Goal: Find specific page/section: Find specific page/section

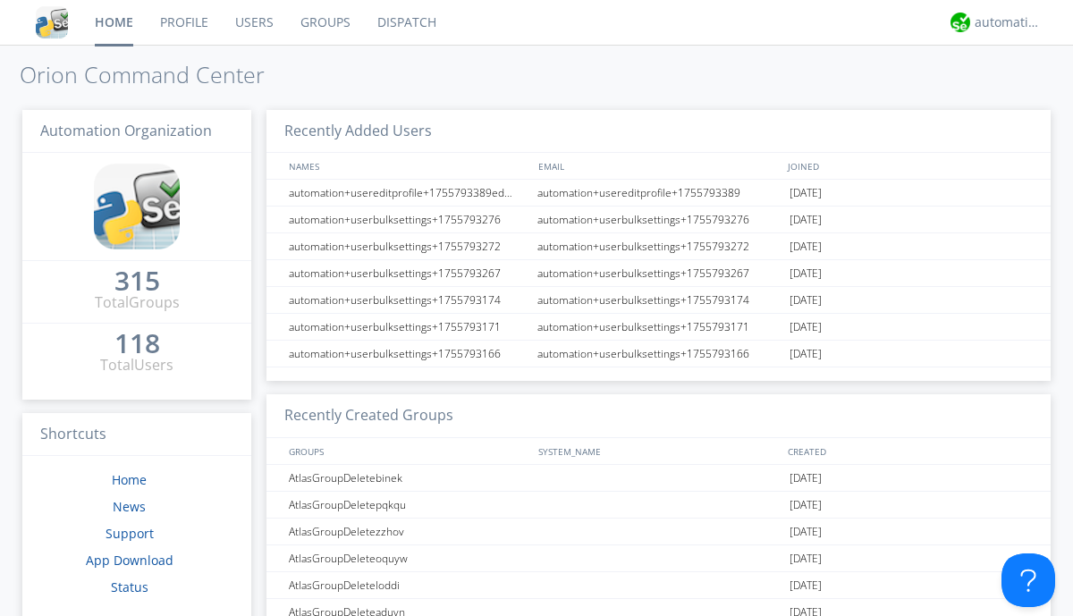
click at [405, 22] on link "Dispatch" at bounding box center [407, 22] width 86 height 45
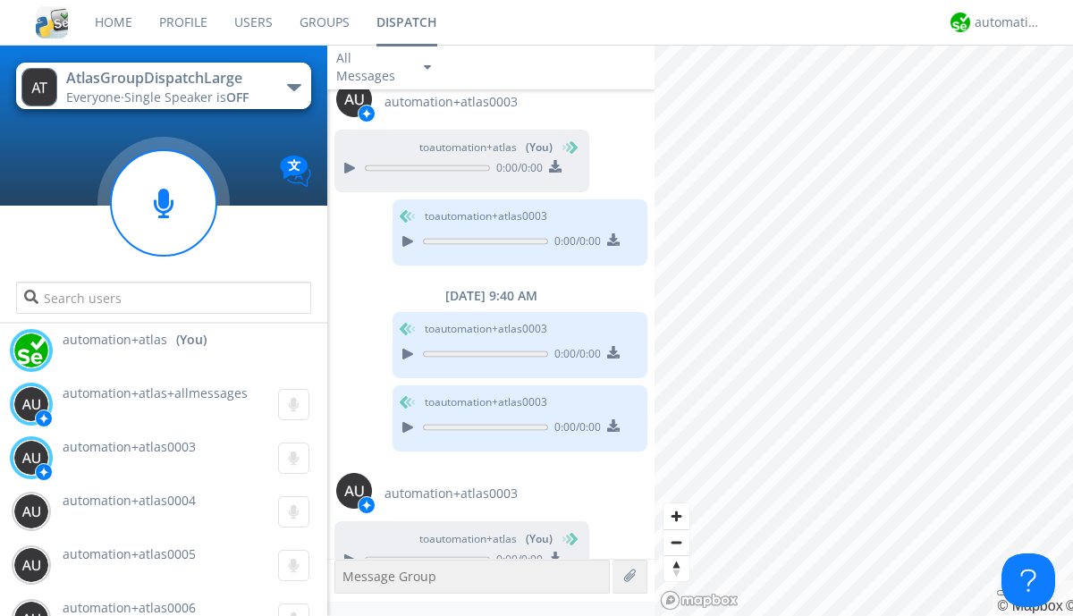
scroll to position [1745, 0]
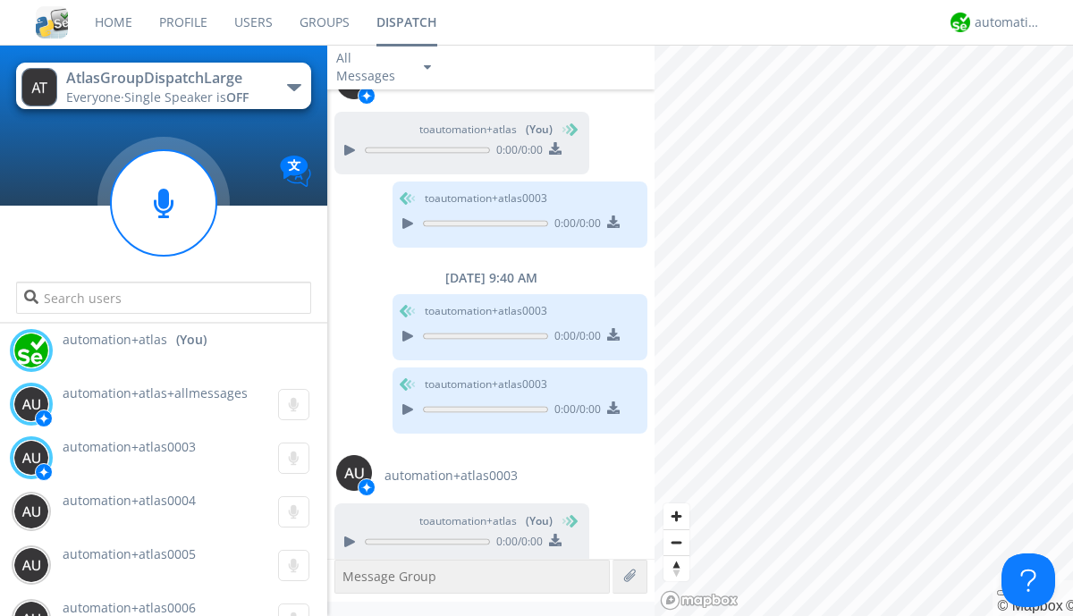
click at [293, 87] on div "button" at bounding box center [294, 87] width 14 height 7
click at [0, 0] on span "AtlasGroupDispatch" at bounding box center [0, 0] width 0 height 0
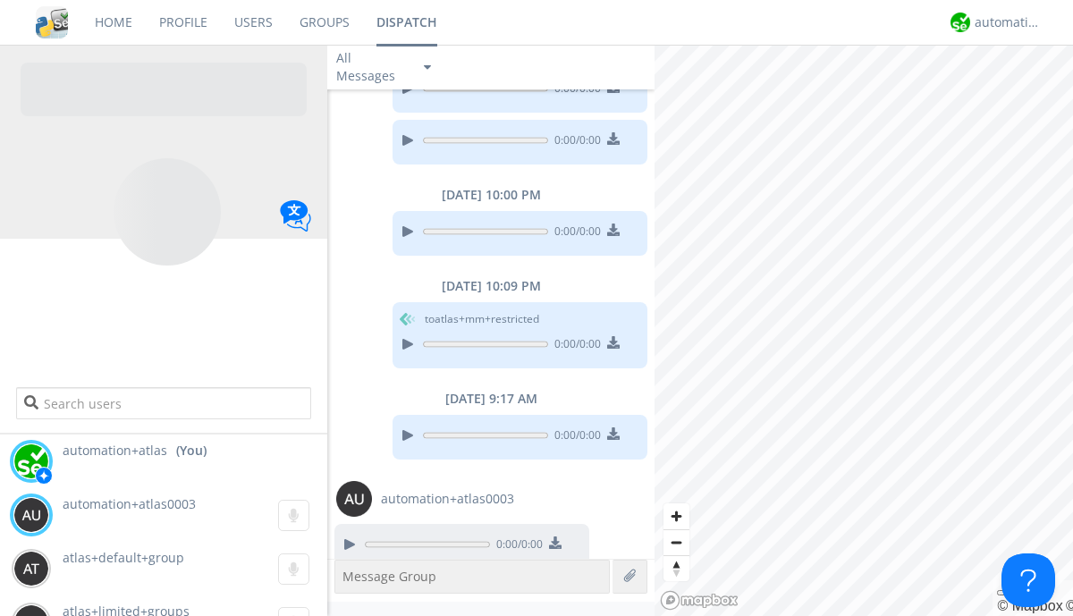
scroll to position [1394, 0]
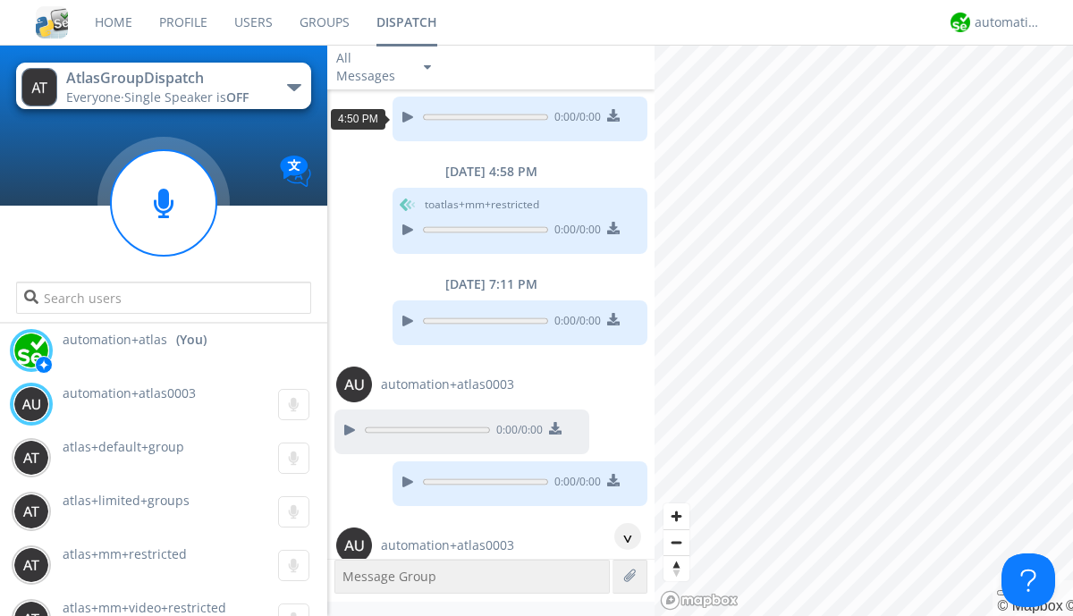
scroll to position [86, 0]
click at [621, 537] on div "^" at bounding box center [627, 536] width 27 height 27
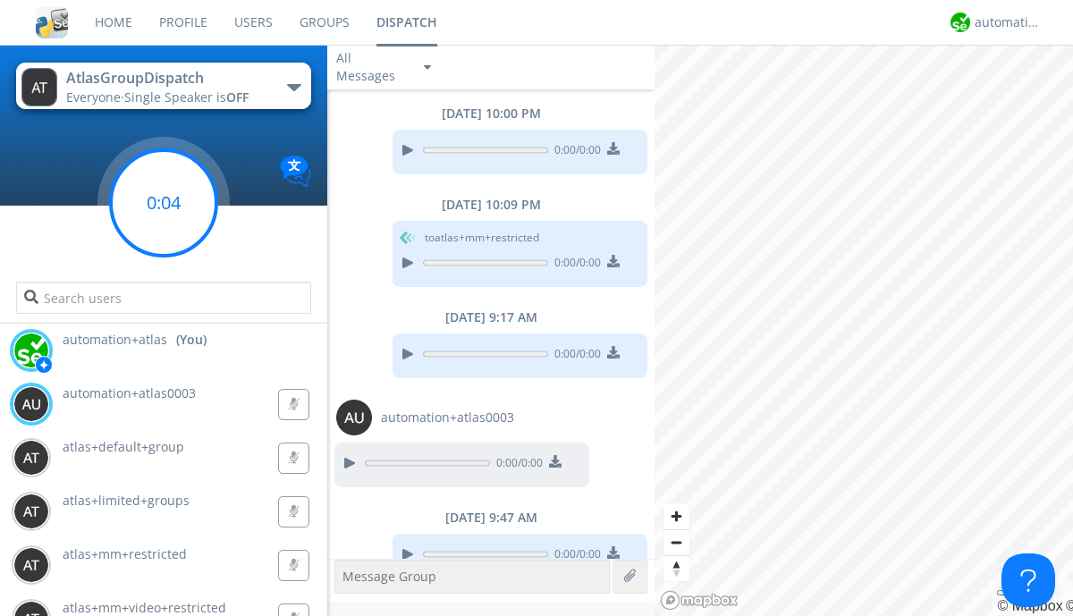
scroll to position [1485, 0]
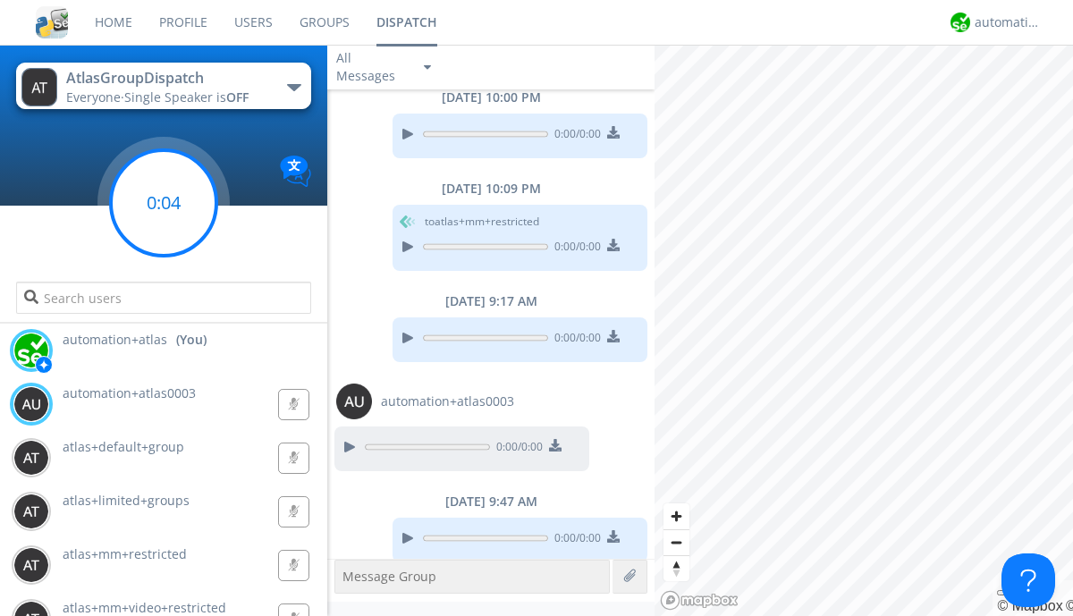
click at [164, 203] on g at bounding box center [164, 203] width 106 height 106
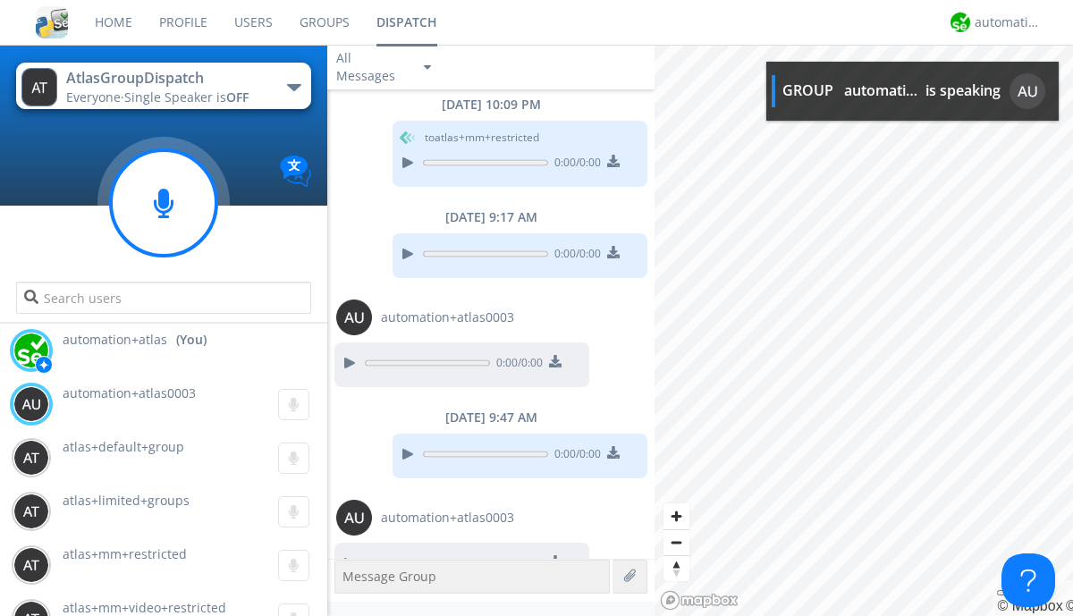
scroll to position [1594, 0]
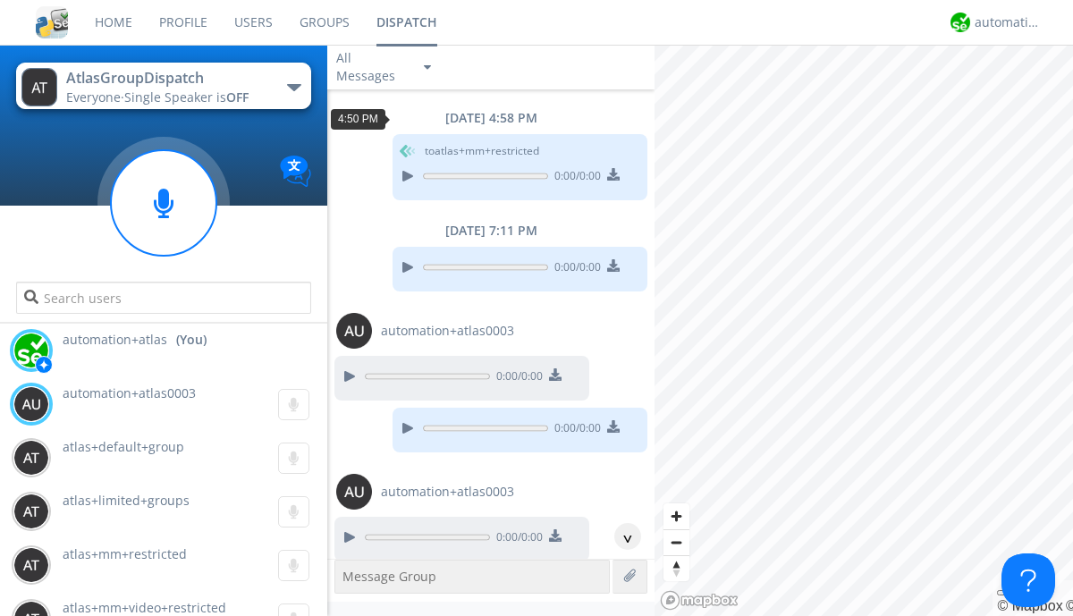
scroll to position [32, 0]
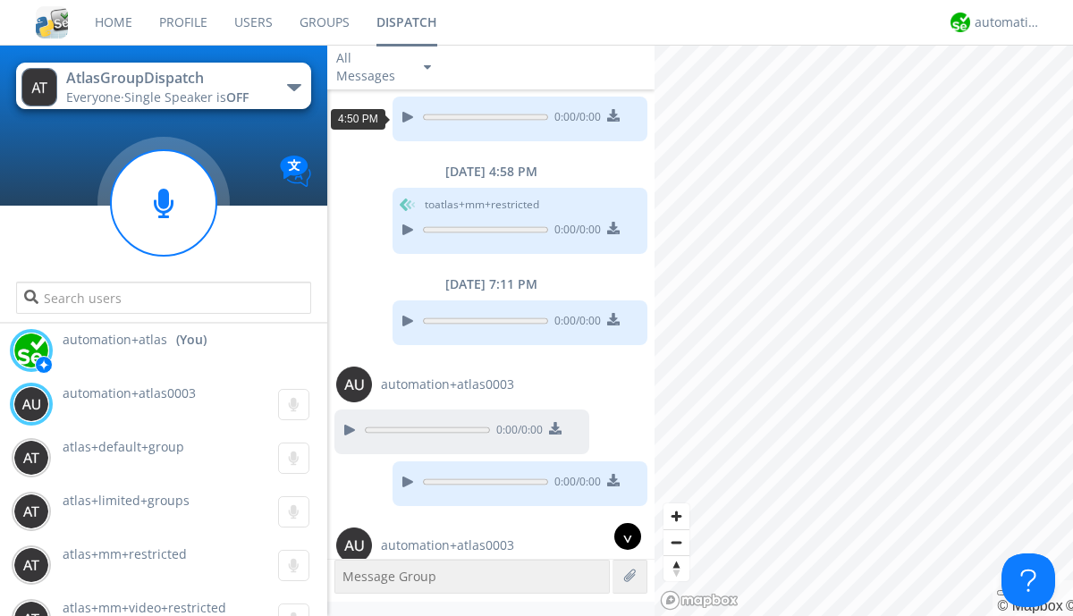
click at [621, 537] on div "^" at bounding box center [627, 536] width 27 height 27
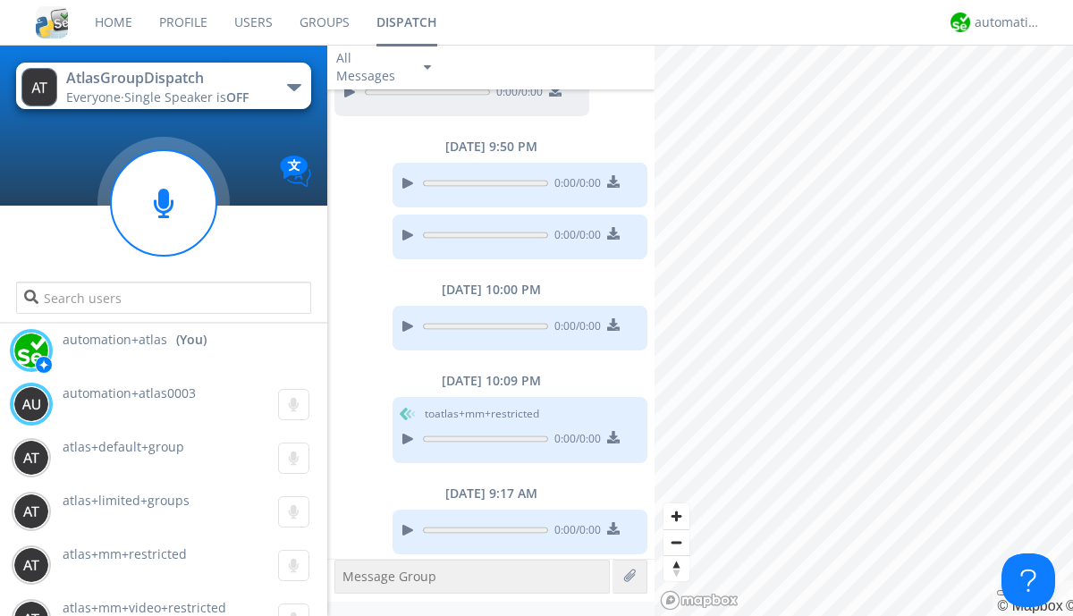
scroll to position [1540, 0]
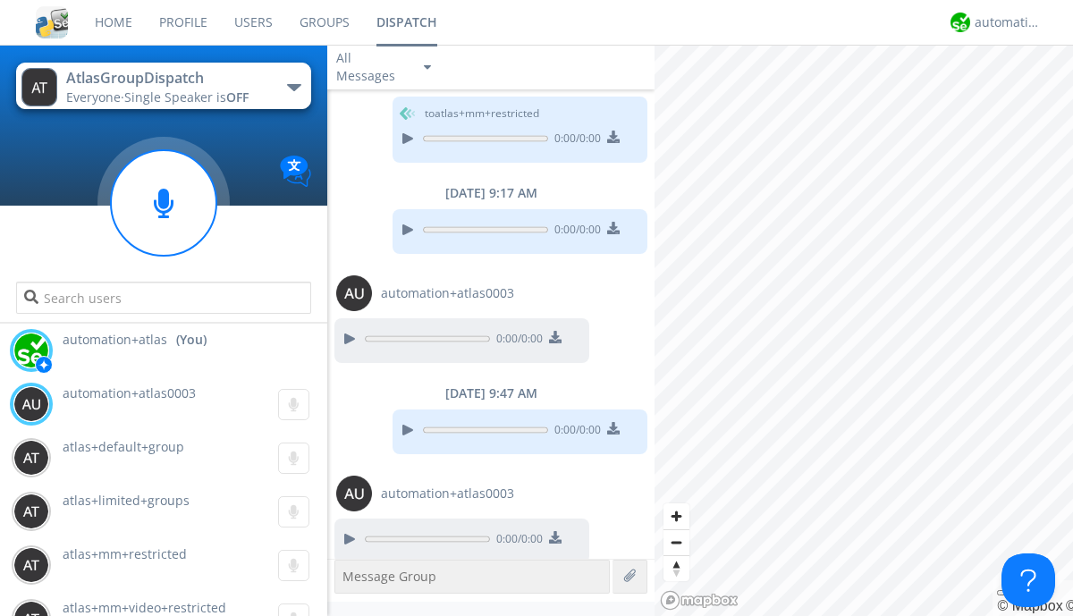
click at [293, 87] on div "button" at bounding box center [294, 87] width 14 height 7
click at [0, 0] on span "AtlasGroupDispatch2" at bounding box center [0, 0] width 0 height 0
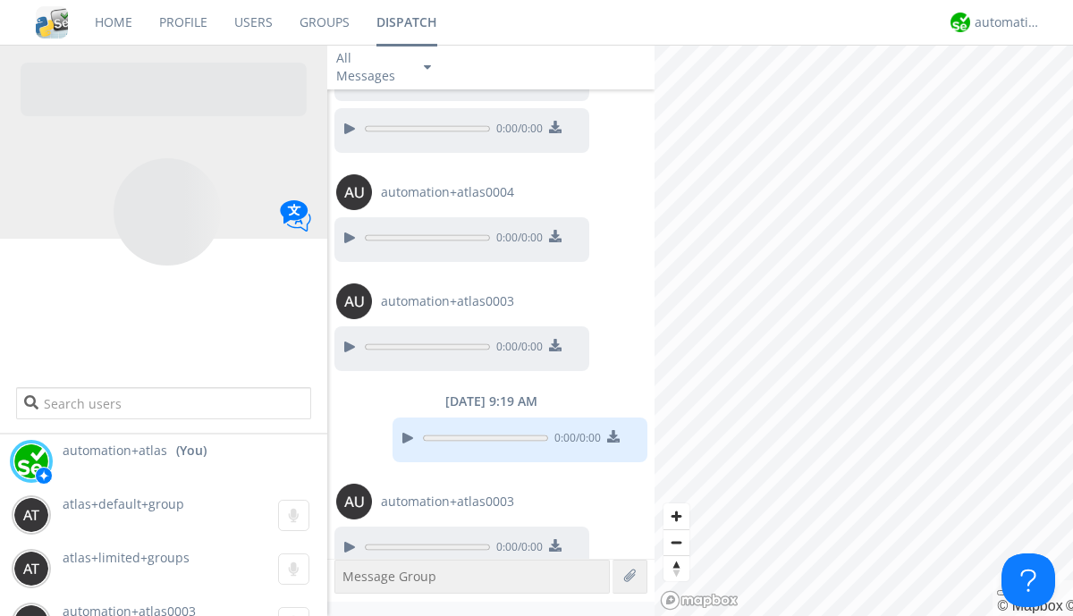
scroll to position [1489, 0]
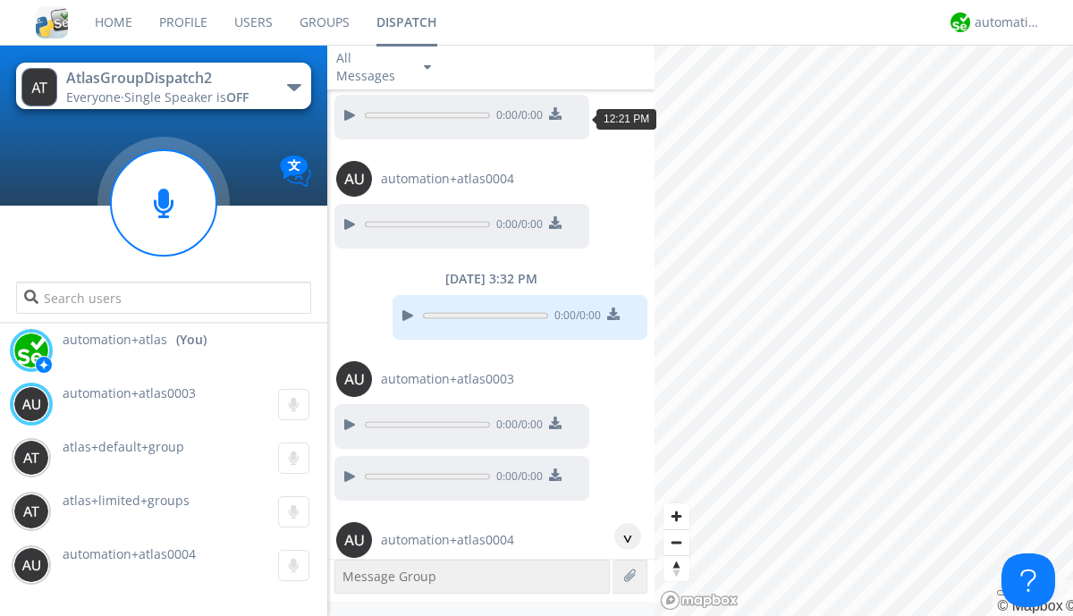
scroll to position [82, 0]
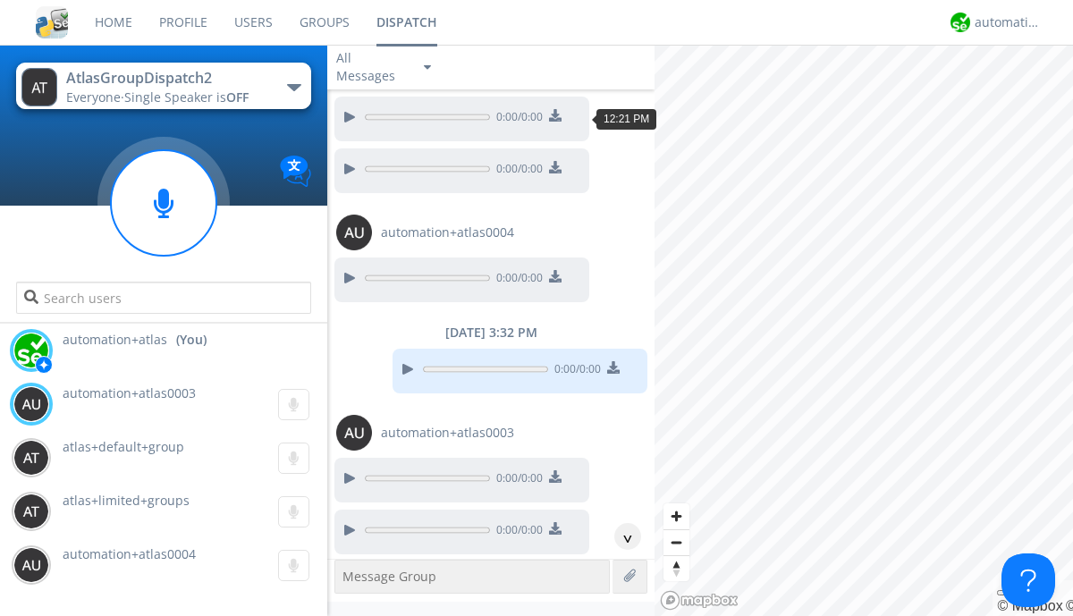
click at [621, 537] on div "^" at bounding box center [627, 536] width 27 height 27
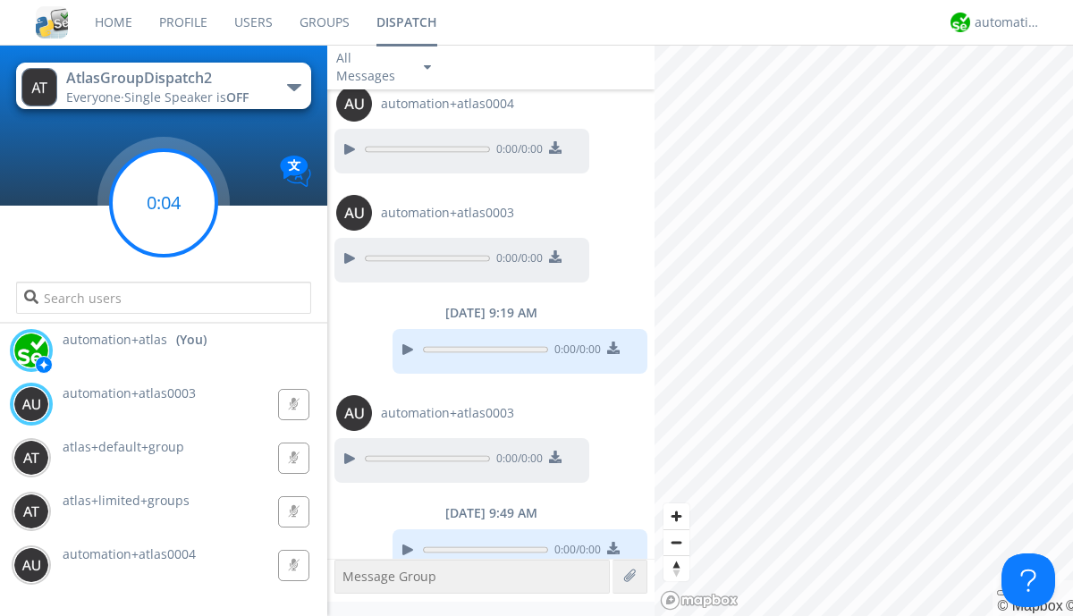
scroll to position [1526, 0]
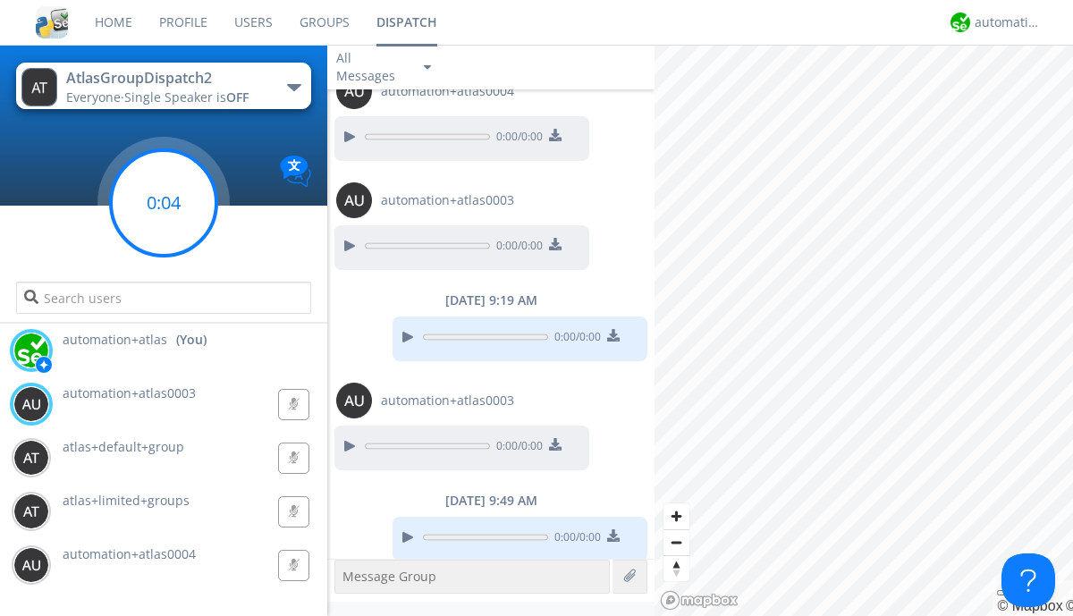
click at [164, 203] on g at bounding box center [164, 203] width 106 height 106
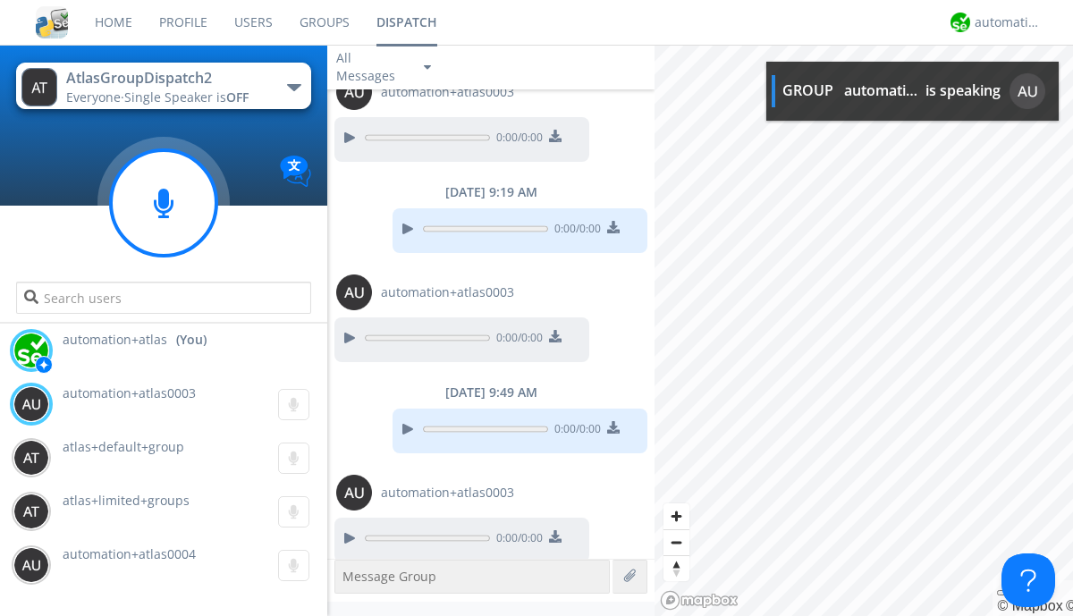
scroll to position [1635, 0]
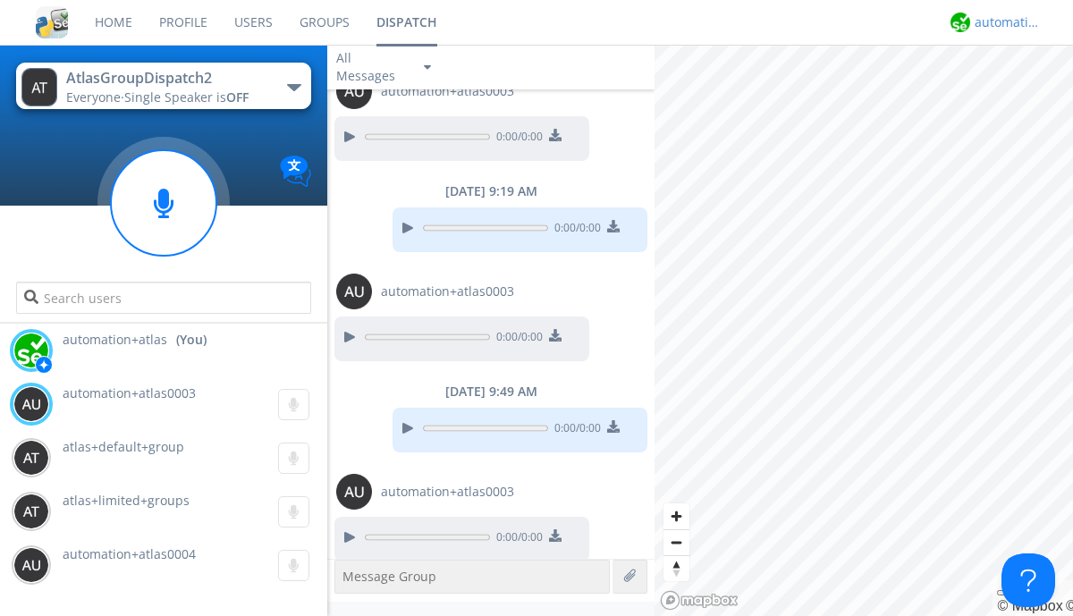
click at [1003, 22] on div "automation+atlas" at bounding box center [1008, 22] width 67 height 18
